Goal: Complete application form

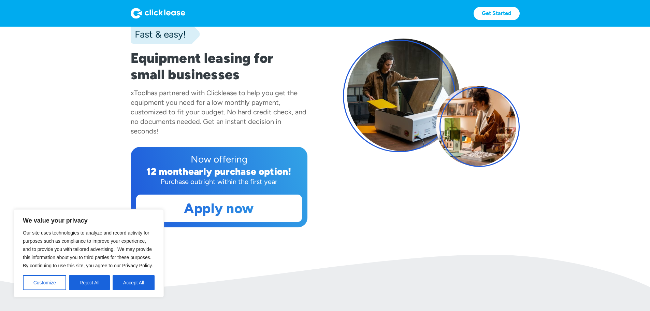
scroll to position [68, 0]
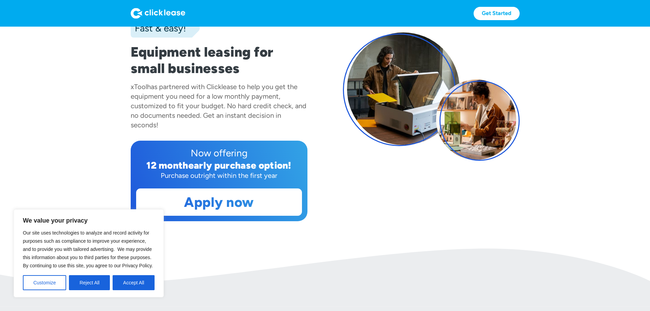
click at [99, 285] on button "Reject All" at bounding box center [89, 282] width 41 height 15
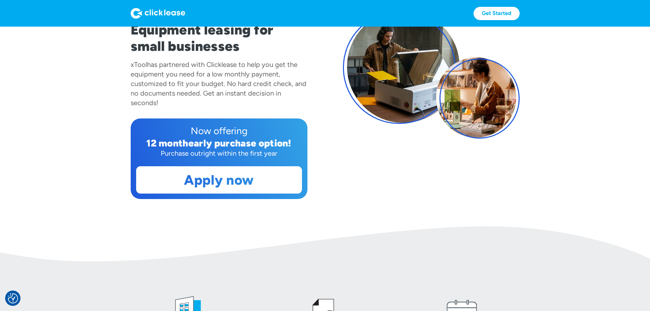
scroll to position [102, 0]
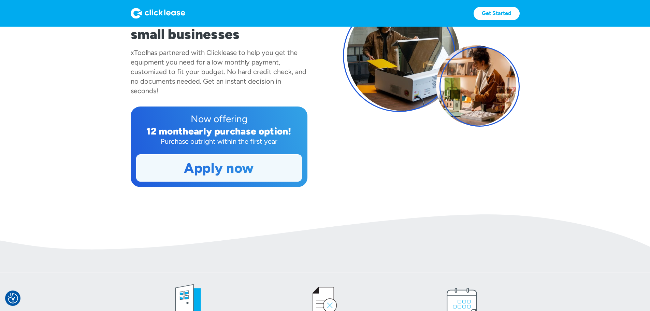
click at [200, 181] on link "Apply now" at bounding box center [219, 168] width 165 height 27
